Goal: Check status: Check status

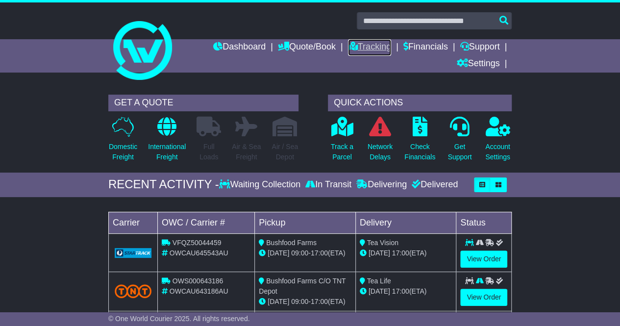
click at [370, 44] on link "Tracking" at bounding box center [369, 47] width 43 height 17
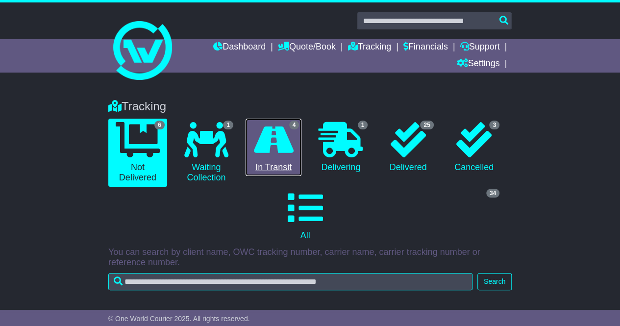
click at [282, 164] on link "4 In Transit" at bounding box center [273, 148] width 56 height 58
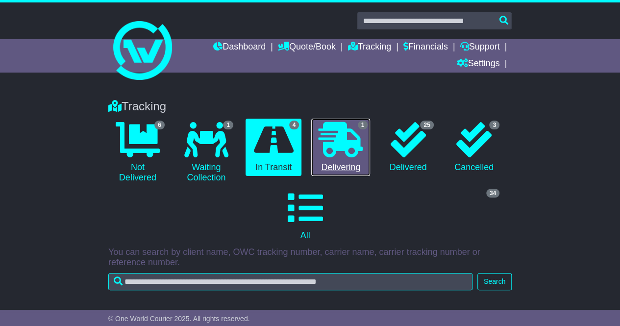
click at [322, 157] on link "1 Delivering" at bounding box center [340, 148] width 59 height 58
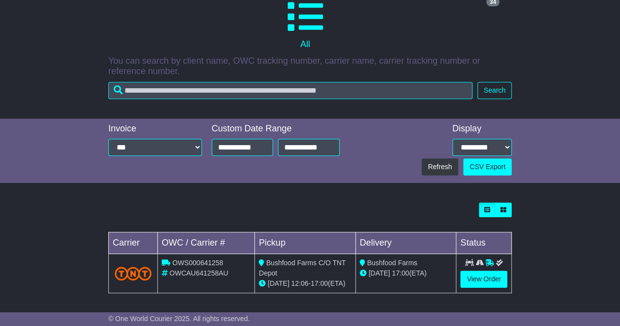
scroll to position [186, 0]
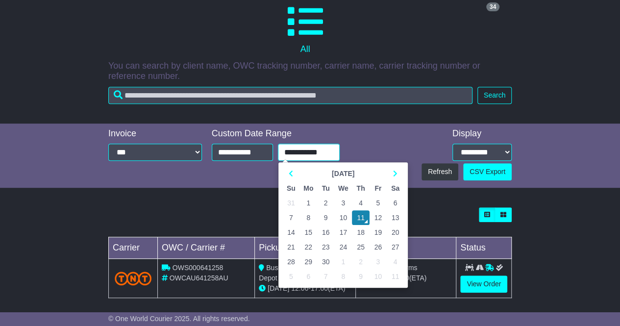
click at [322, 157] on input "**********" at bounding box center [309, 151] width 62 height 17
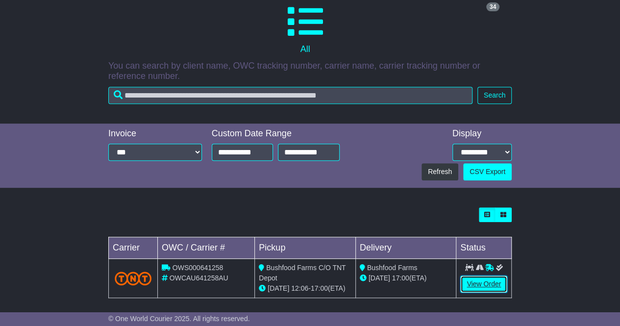
click at [485, 285] on link "View Order" at bounding box center [483, 283] width 47 height 17
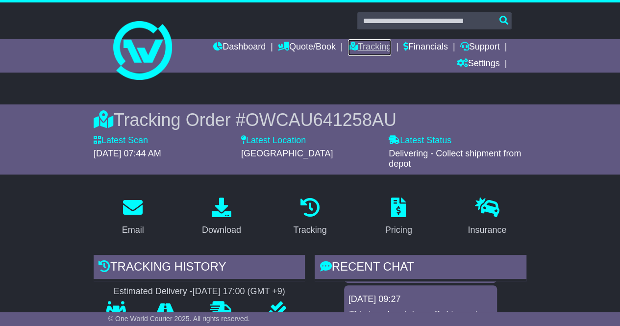
click at [377, 46] on link "Tracking" at bounding box center [369, 47] width 43 height 17
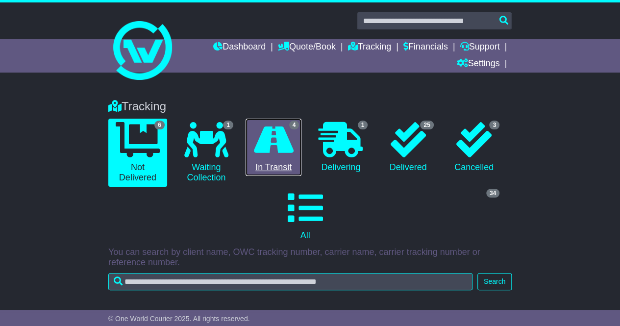
click at [280, 156] on icon at bounding box center [274, 139] width 40 height 35
